Goal: Navigation & Orientation: Find specific page/section

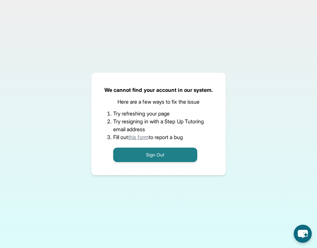
click at [191, 199] on div "We cannot find your account in our system. Here are a few ways to fix the issue…" at bounding box center [158, 124] width 317 height 248
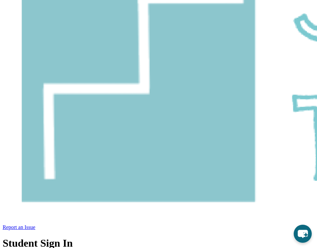
scroll to position [94, 0]
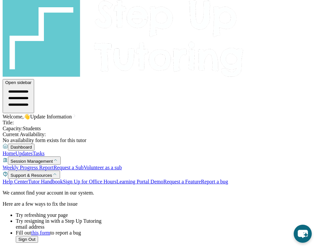
scroll to position [42, 0]
click at [38, 236] on button "Sign Out" at bounding box center [27, 239] width 22 height 7
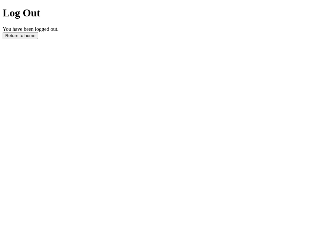
click at [38, 39] on button "Return to home" at bounding box center [20, 35] width 35 height 7
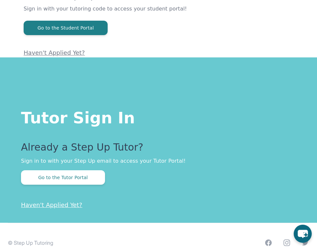
scroll to position [72, 0]
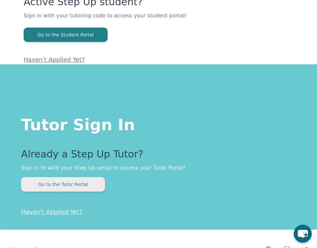
click at [76, 186] on button "Go to the Tutor Portal" at bounding box center [63, 184] width 84 height 14
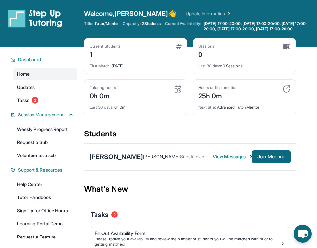
click at [146, 59] on div "Current Students 1" at bounding box center [136, 52] width 92 height 16
click at [172, 38] on div "Welcome, [PERSON_NAME] 👋 Update Information Title: Tutor/Mentor Capacity: 2 Stu…" at bounding box center [200, 23] width 233 height 29
click at [179, 49] on img at bounding box center [179, 46] width 6 height 5
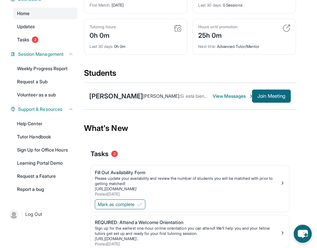
scroll to position [57, 0]
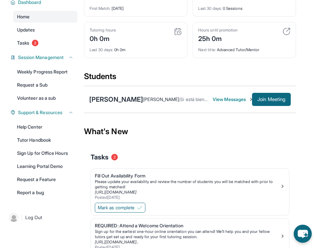
click at [227, 103] on span "View Messages" at bounding box center [232, 99] width 39 height 7
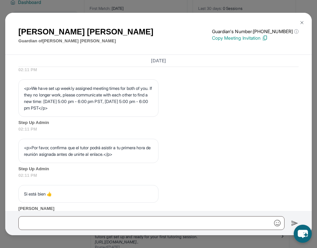
scroll to position [367, 0]
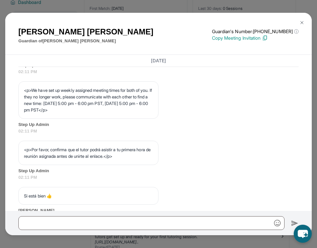
drag, startPoint x: 32, startPoint y: 101, endPoint x: 112, endPoint y: 121, distance: 82.5
click at [112, 113] on p "<p>We have set up weekly assigned meeting times for both of you. If they no lon…" at bounding box center [88, 100] width 129 height 26
copy p "We have set up weekly assigned meeting times for both of you. If they no longer…"
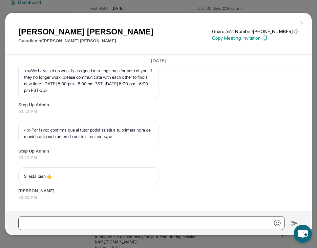
click at [300, 20] on img at bounding box center [301, 22] width 5 height 5
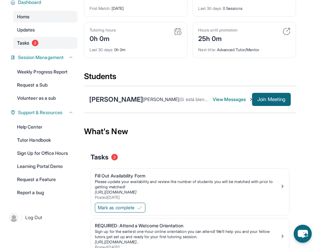
click at [36, 49] on link "Tasks 2" at bounding box center [45, 43] width 64 height 12
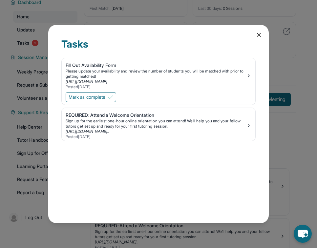
click at [261, 21] on div "Tasks Fill Out Availability Form Please update your availability and review the…" at bounding box center [158, 124] width 317 height 248
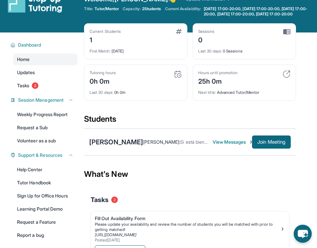
scroll to position [0, 0]
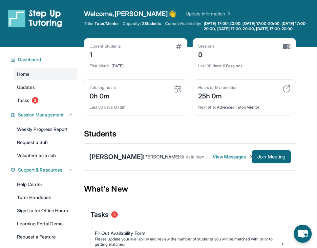
click at [169, 59] on div "Current Students 1" at bounding box center [136, 52] width 92 height 16
click at [102, 68] on span "First Match :" at bounding box center [100, 65] width 21 height 5
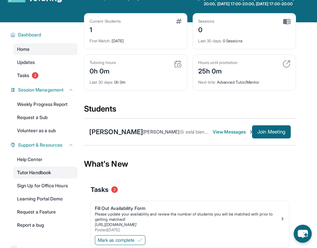
scroll to position [30, 0]
